Goal: Transaction & Acquisition: Purchase product/service

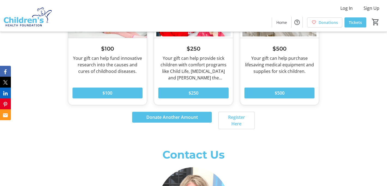
scroll to position [472, 0]
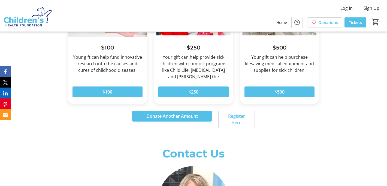
click at [292, 152] on p "Contact Us" at bounding box center [193, 154] width 251 height 16
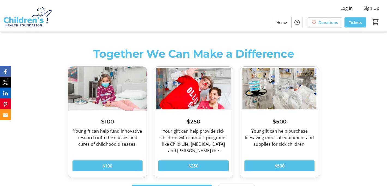
scroll to position [399, 0]
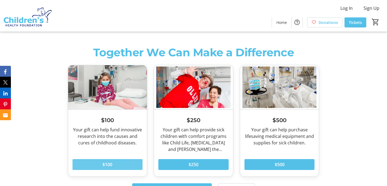
click at [120, 166] on span at bounding box center [107, 164] width 70 height 13
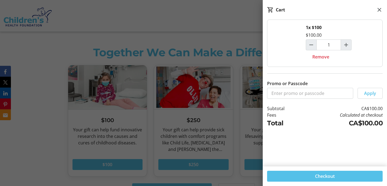
click at [300, 112] on td "Calculated at checkout" at bounding box center [341, 115] width 82 height 7
click at [300, 113] on td "Calculated at checkout" at bounding box center [341, 115] width 82 height 7
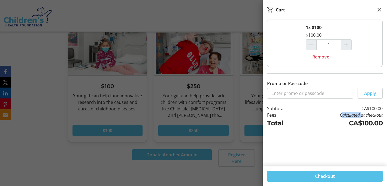
scroll to position [434, 0]
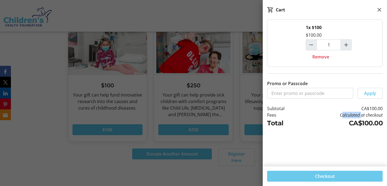
click at [326, 177] on span "Checkout" at bounding box center [325, 176] width 20 height 7
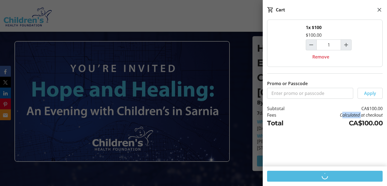
select select "CA"
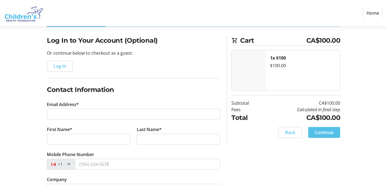
scroll to position [36, 0]
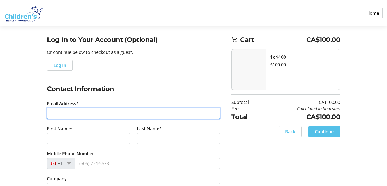
click at [105, 117] on input "Email Address*" at bounding box center [133, 113] width 173 height 11
type input "[EMAIL_ADDRESS][DOMAIN_NAME]"
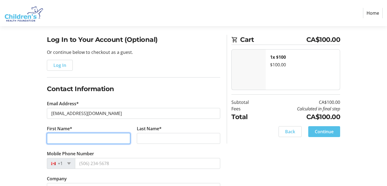
click at [87, 137] on input "First Name*" at bounding box center [88, 138] width 83 height 11
type input "Gautam"
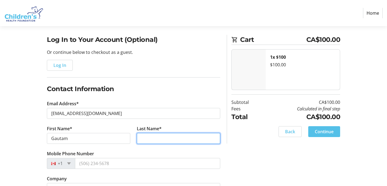
click at [155, 138] on input "Last Name*" at bounding box center [178, 138] width 83 height 11
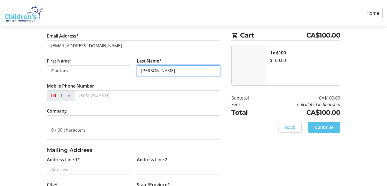
scroll to position [105, 0]
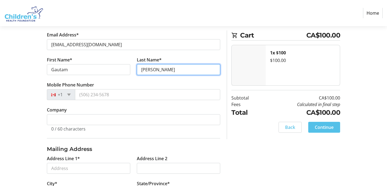
type input "[PERSON_NAME]"
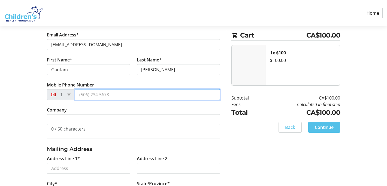
click at [116, 96] on input "Mobile Phone Number" at bounding box center [147, 94] width 145 height 11
type input "[PHONE_NUMBER]"
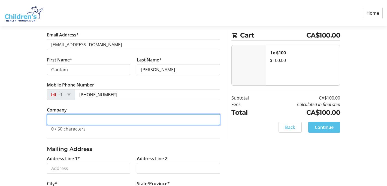
click at [97, 120] on input "Company" at bounding box center [133, 119] width 173 height 11
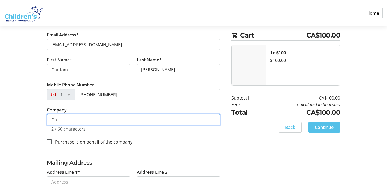
type input "G"
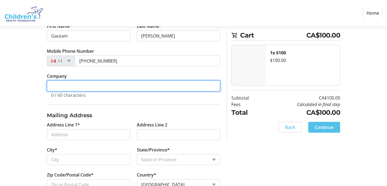
scroll to position [156, 0]
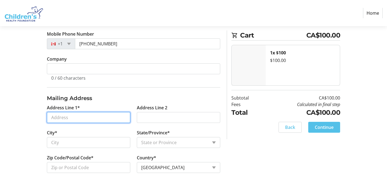
click at [84, 116] on input "Address Line 1*" at bounding box center [88, 117] width 83 height 11
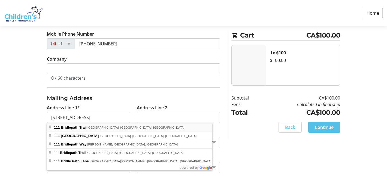
type input "[STREET_ADDRESS]"
type input "Sarnia"
select select "ON"
type input "N7S 6M4"
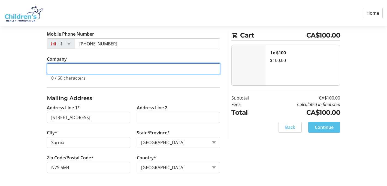
click at [126, 70] on input "Company" at bounding box center [133, 68] width 173 height 11
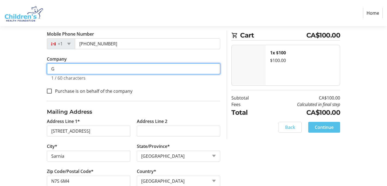
scroll to position [170, 0]
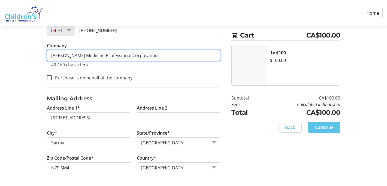
type input "[PERSON_NAME] Medicine Professional Corporation"
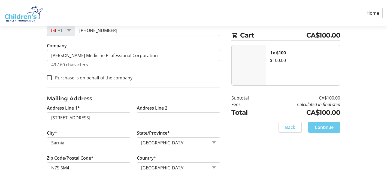
click at [323, 129] on span "Continue" at bounding box center [323, 127] width 19 height 7
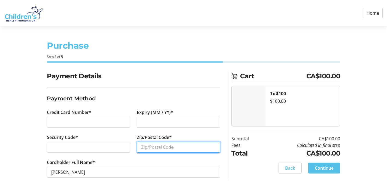
click at [150, 146] on input "Zip/Postal Code*" at bounding box center [178, 147] width 83 height 11
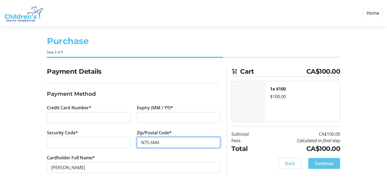
type input "N7S 6M4"
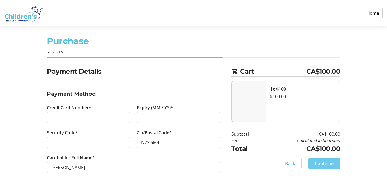
click at [333, 164] on span "Continue" at bounding box center [323, 163] width 19 height 7
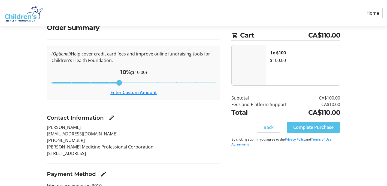
scroll to position [49, 0]
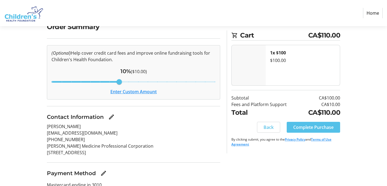
click at [136, 93] on button "Enter Custom Amount" at bounding box center [133, 91] width 46 height 7
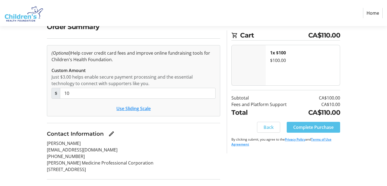
click at [136, 109] on button "Use Sliding Scale" at bounding box center [133, 108] width 34 height 7
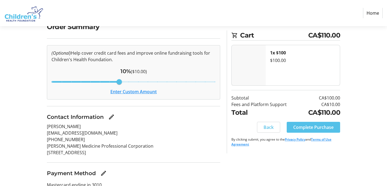
click at [136, 93] on button "Enter Custom Amount" at bounding box center [133, 91] width 46 height 7
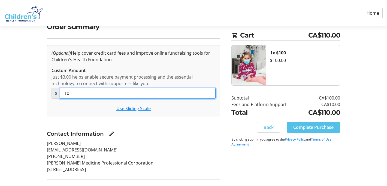
click at [81, 93] on input "10" at bounding box center [137, 93] width 155 height 11
type input "1"
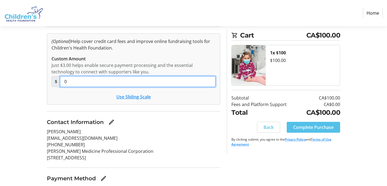
scroll to position [62, 0]
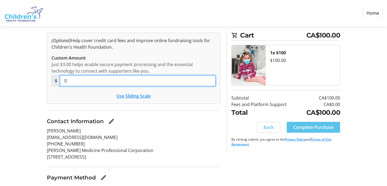
type input "0"
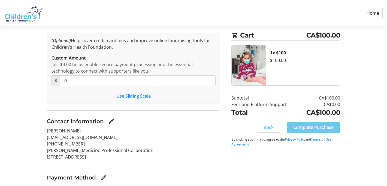
click at [319, 128] on span "Complete Purchase" at bounding box center [313, 127] width 40 height 7
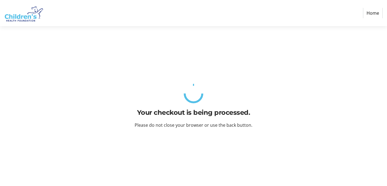
scroll to position [0, 0]
